Goal: Task Accomplishment & Management: Manage account settings

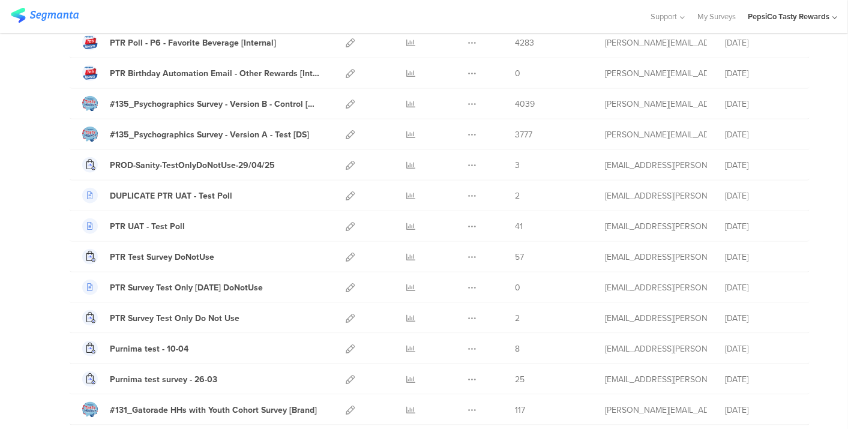
scroll to position [684, 0]
click at [229, 281] on div "PTR Survey Test Only [DATE] DoNotUse" at bounding box center [186, 287] width 153 height 13
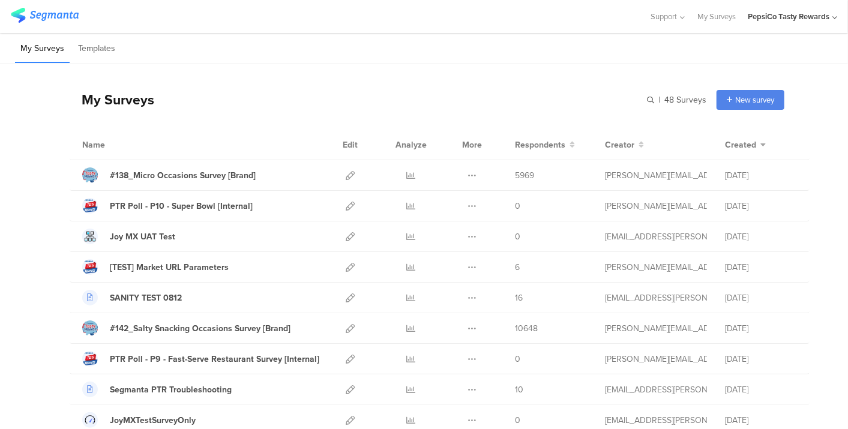
scroll to position [309, 0]
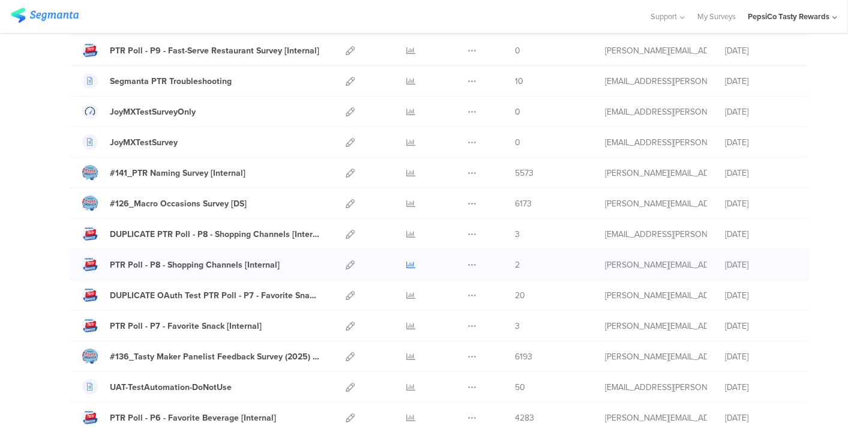
click at [407, 261] on icon at bounding box center [411, 264] width 9 height 9
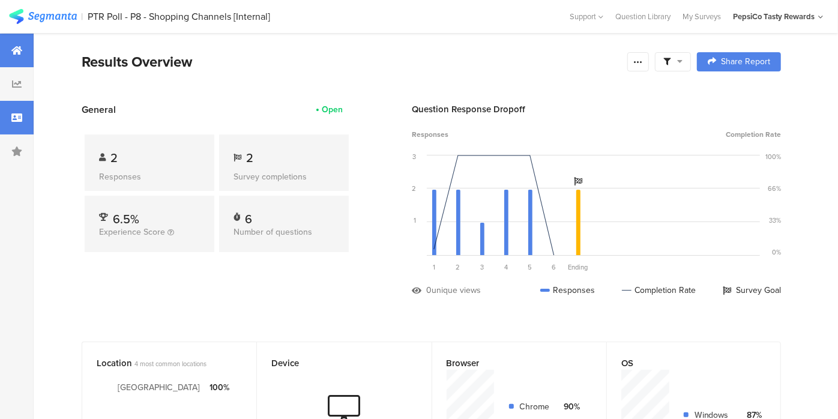
click at [10, 105] on div at bounding box center [17, 118] width 34 height 34
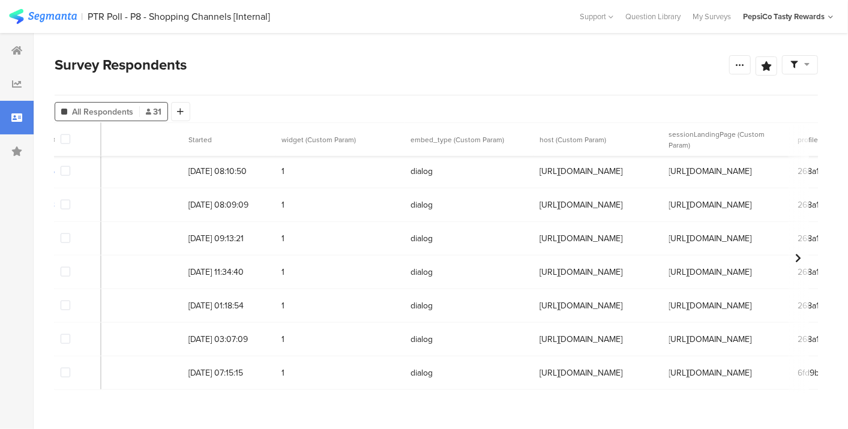
scroll to position [817, 0]
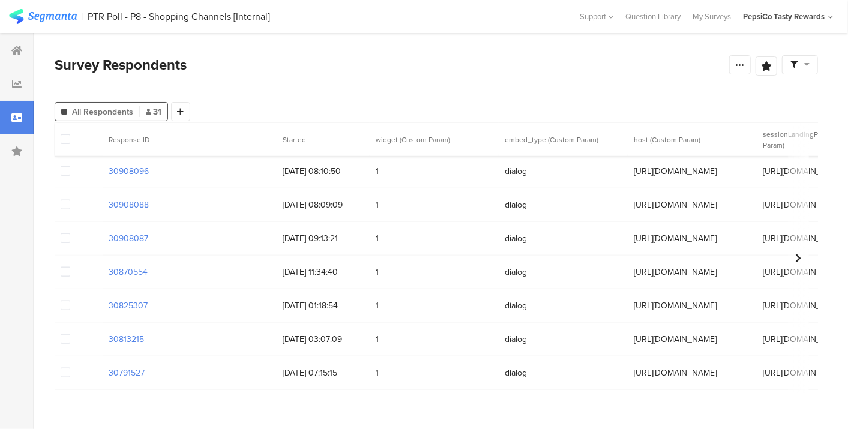
click at [68, 139] on span at bounding box center [66, 139] width 10 height 10
click at [70, 134] on input "checkbox" at bounding box center [70, 134] width 0 height 0
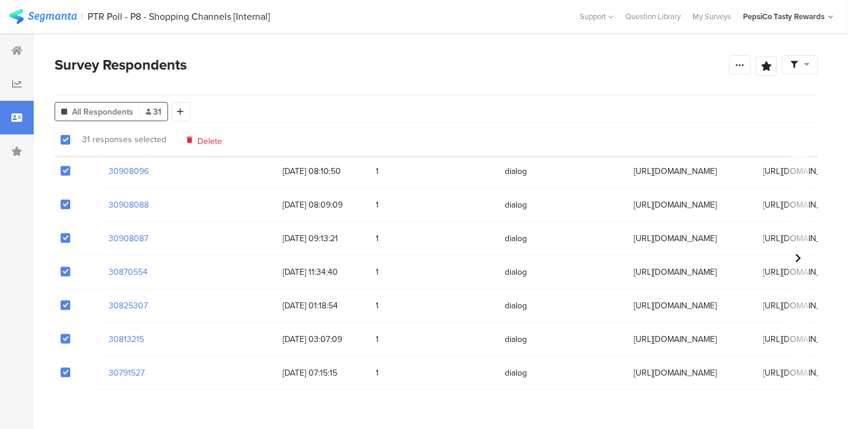
click at [212, 142] on span "Delete" at bounding box center [209, 139] width 25 height 9
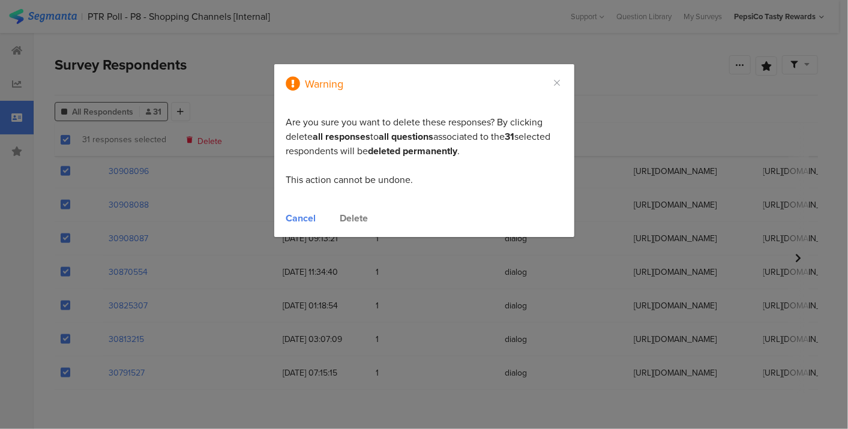
click at [355, 219] on div "Delete" at bounding box center [354, 218] width 28 height 14
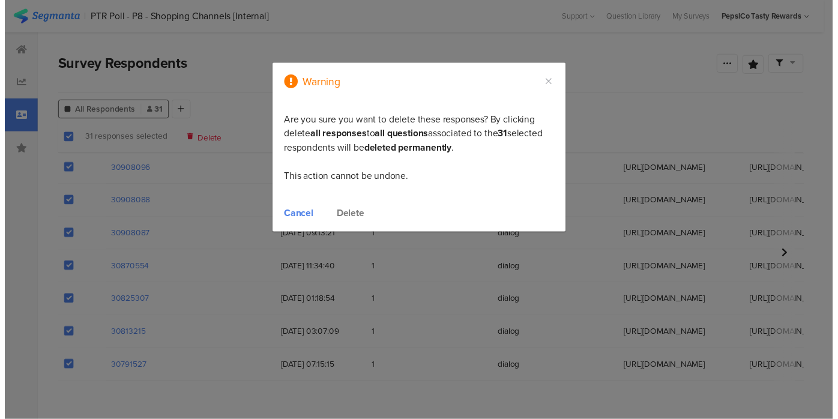
scroll to position [0, 0]
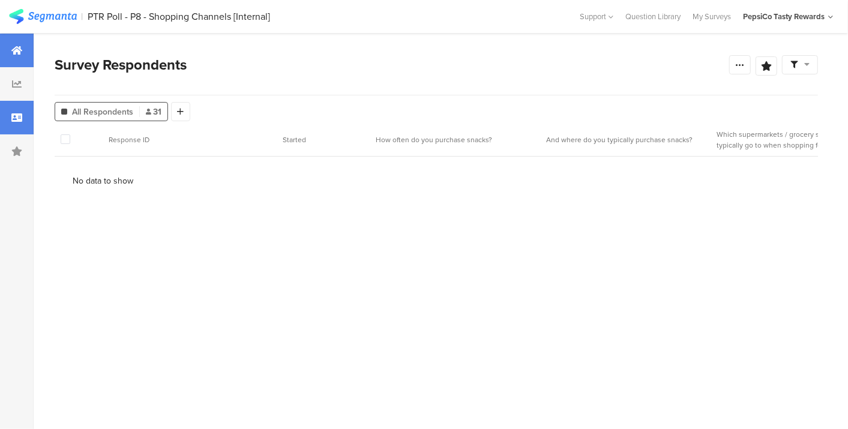
click at [19, 53] on icon at bounding box center [16, 51] width 11 height 10
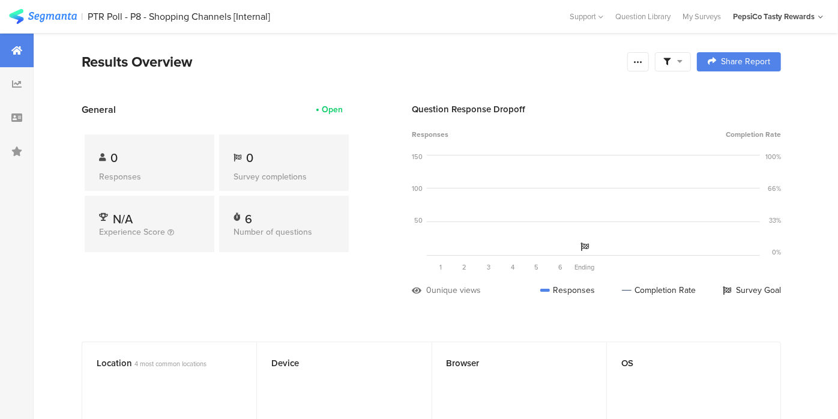
click at [20, 61] on div at bounding box center [17, 51] width 34 height 34
click at [38, 8] on section "| PTR Poll - P8 - Shopping Channels [Internal] Help Center Live Chat Support Qu…" at bounding box center [419, 16] width 838 height 33
click at [41, 21] on img at bounding box center [43, 16] width 68 height 15
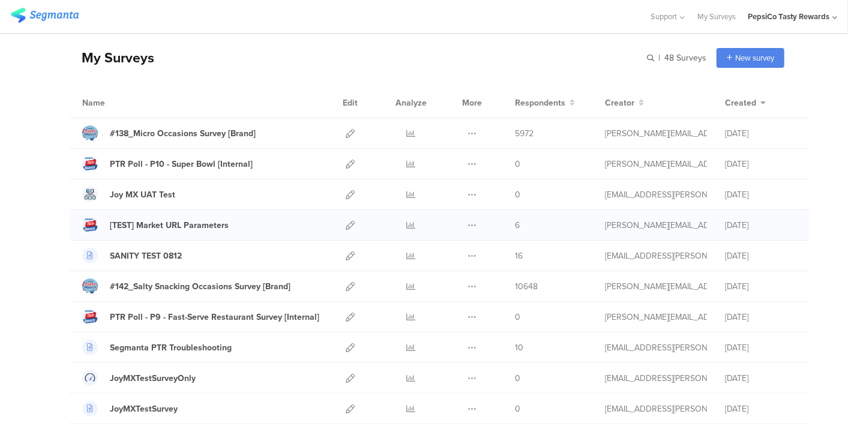
scroll to position [43, 0]
